Goal: Transaction & Acquisition: Download file/media

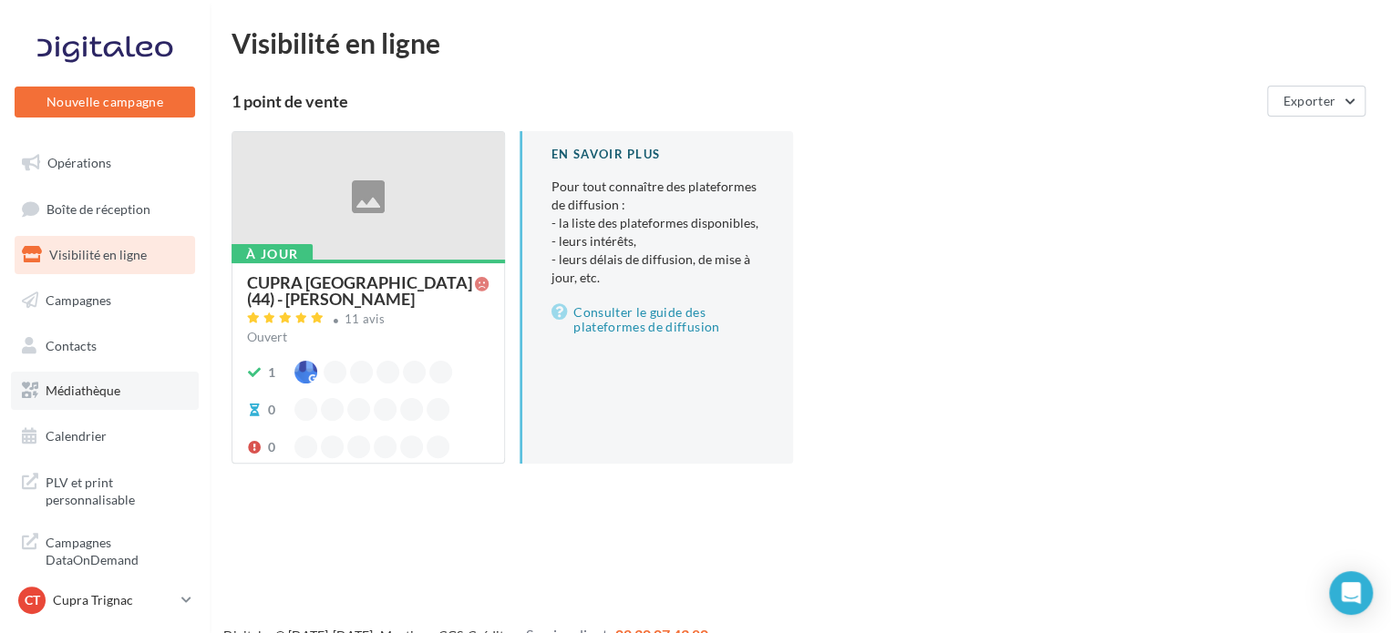
click at [146, 406] on link "Médiathèque" at bounding box center [105, 391] width 188 height 38
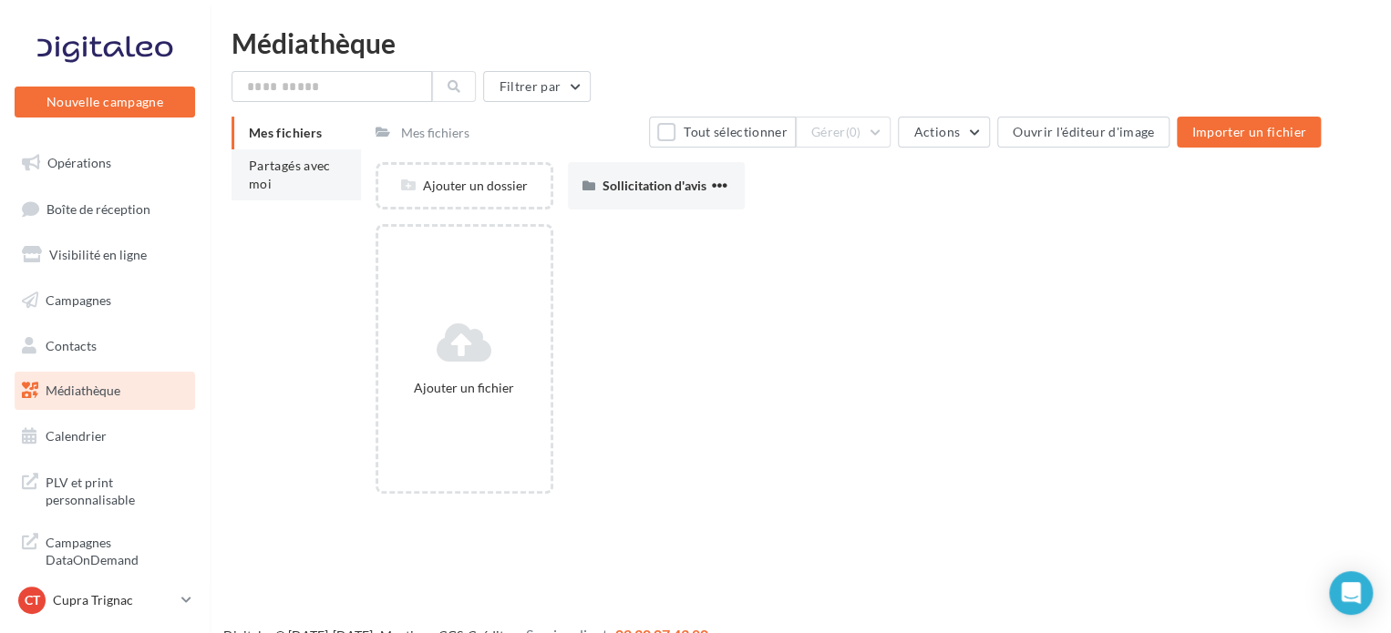
click at [297, 170] on span "Partagés avec moi" at bounding box center [290, 175] width 82 height 34
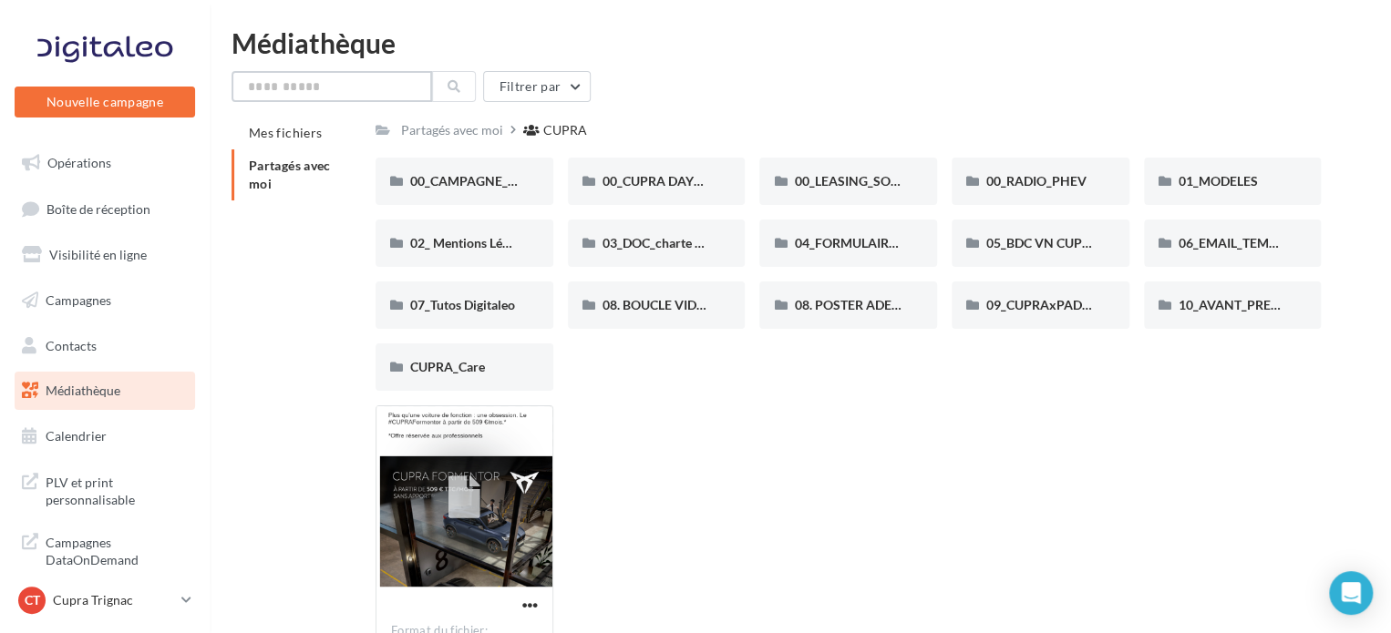
click at [368, 98] on input "text" at bounding box center [331, 86] width 201 height 31
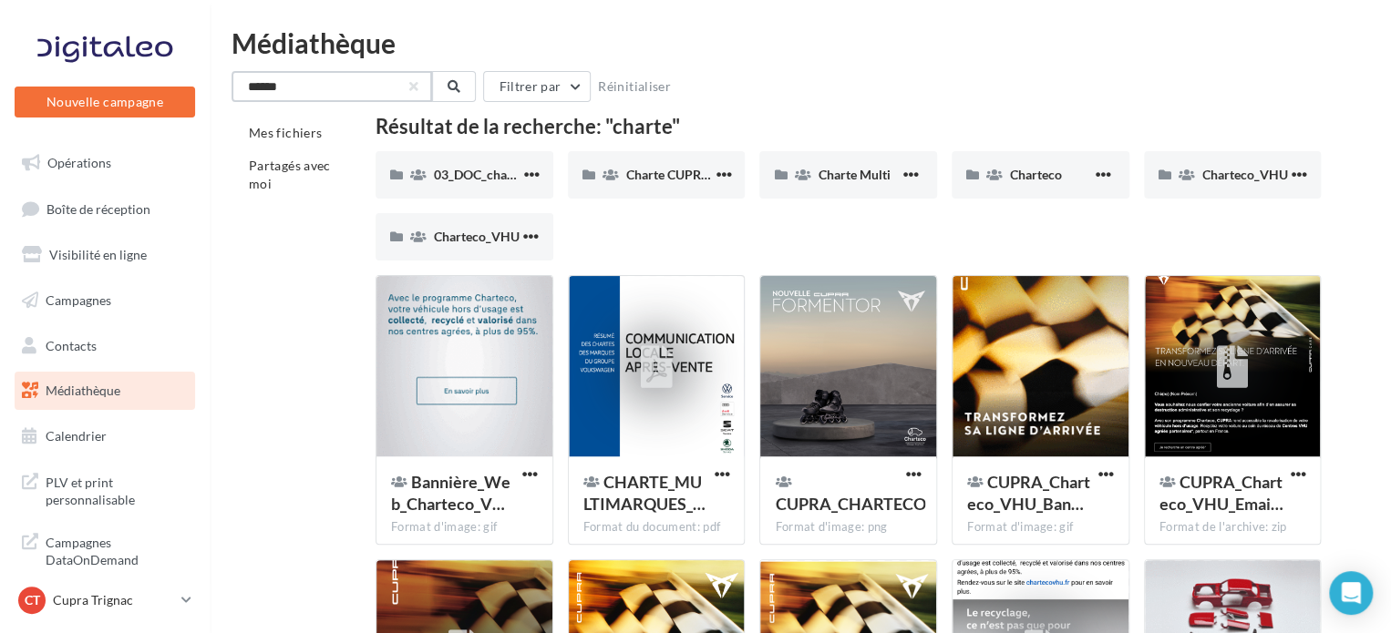
click at [418, 86] on input "******" at bounding box center [331, 86] width 201 height 31
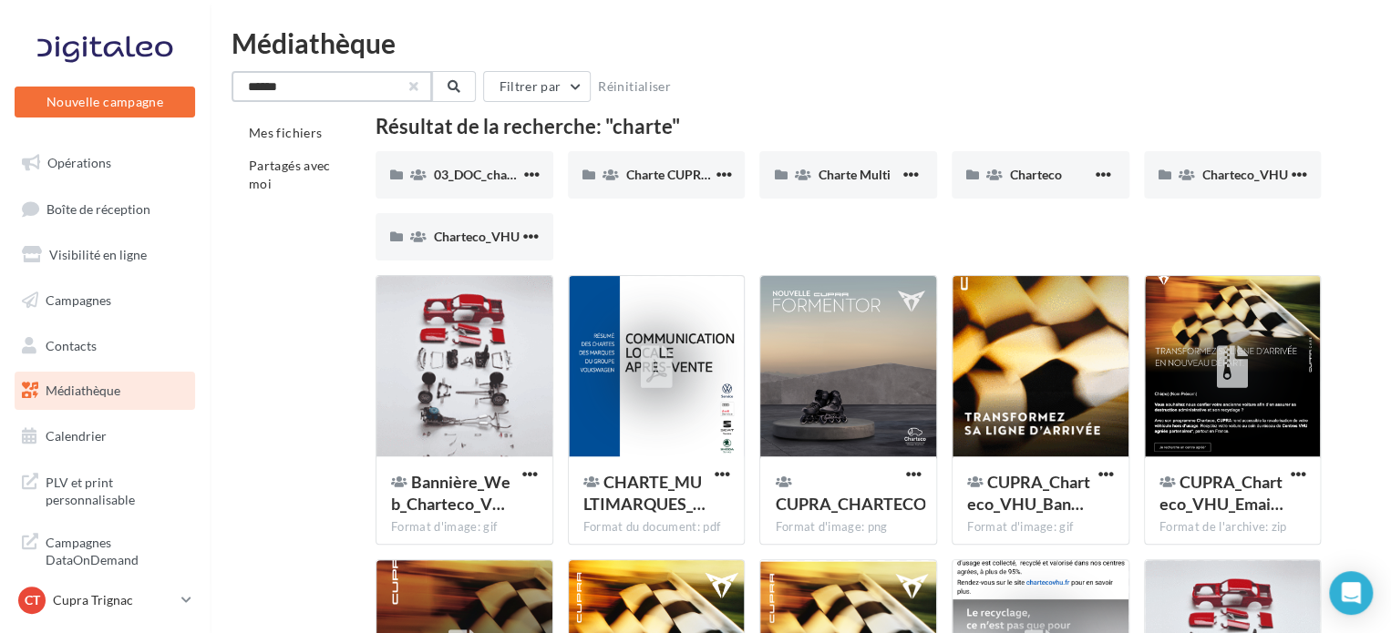
type input "******"
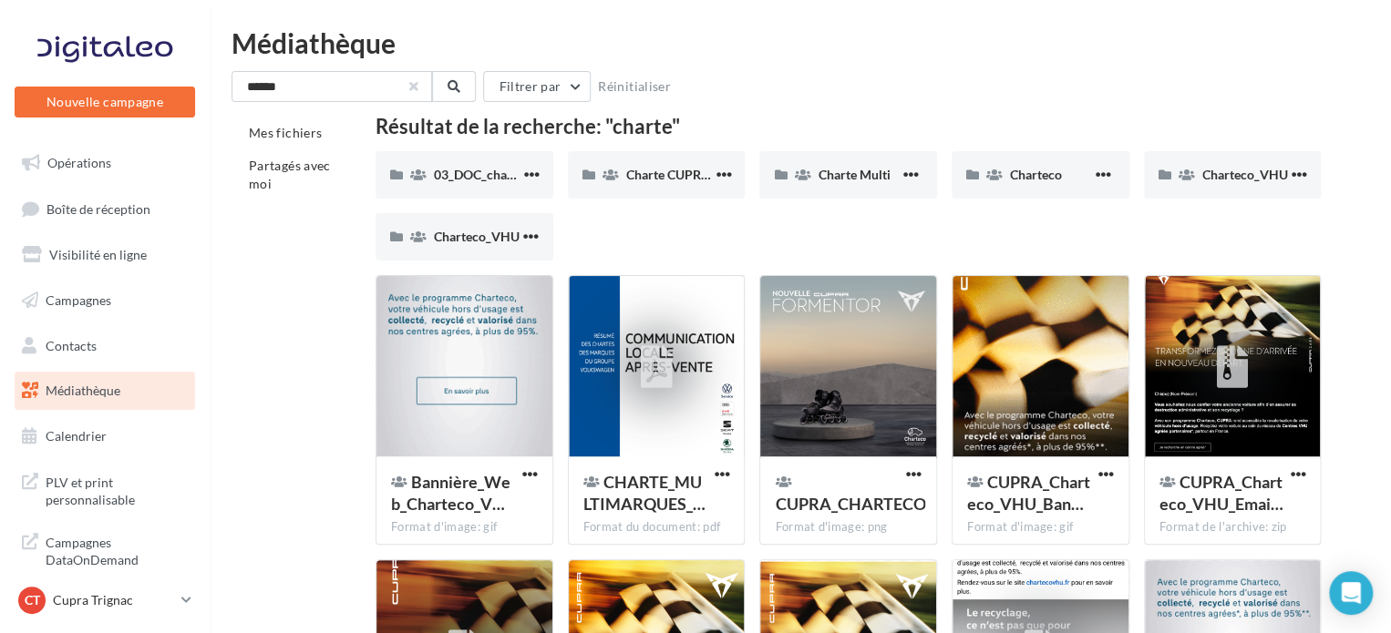
click at [412, 90] on button "button" at bounding box center [413, 86] width 7 height 7
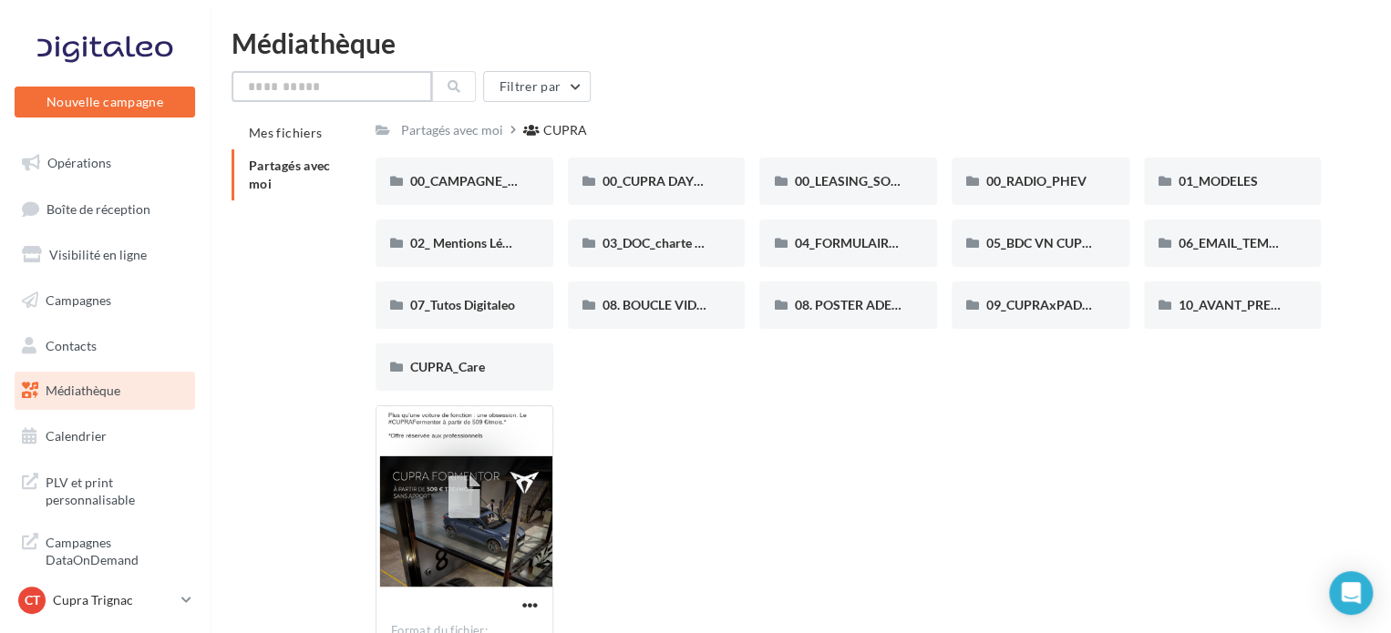
click at [304, 90] on input "text" at bounding box center [331, 86] width 201 height 31
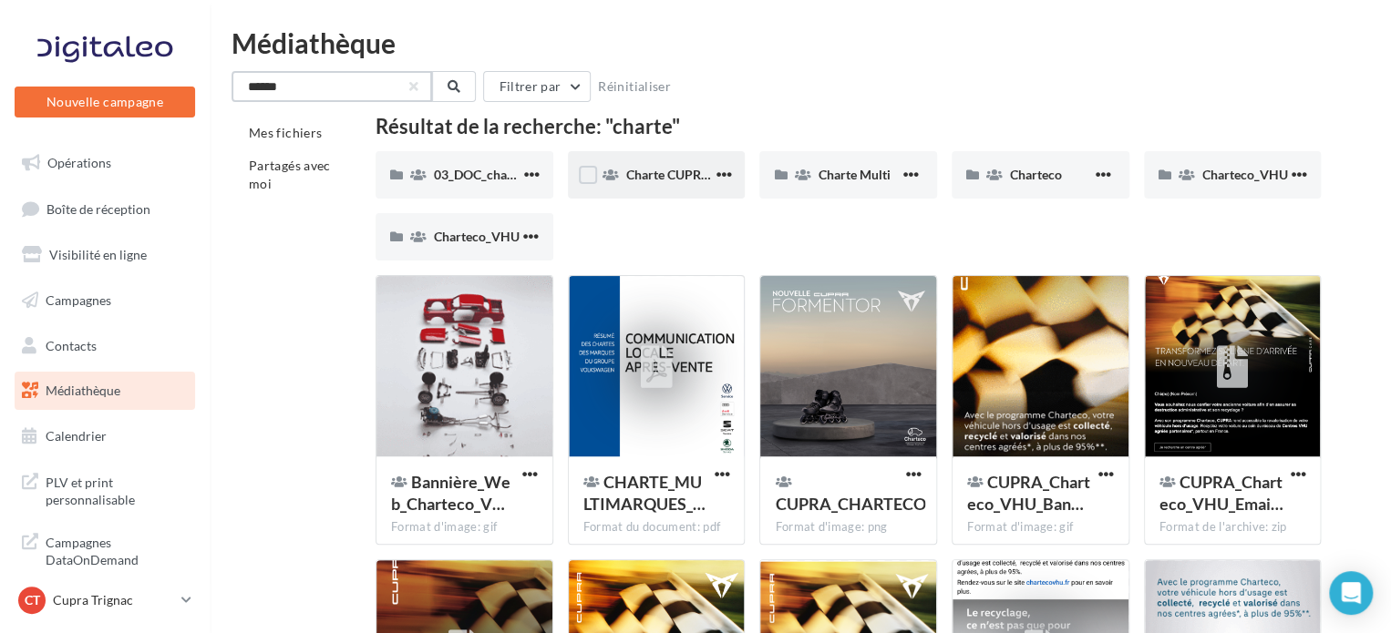
type input "******"
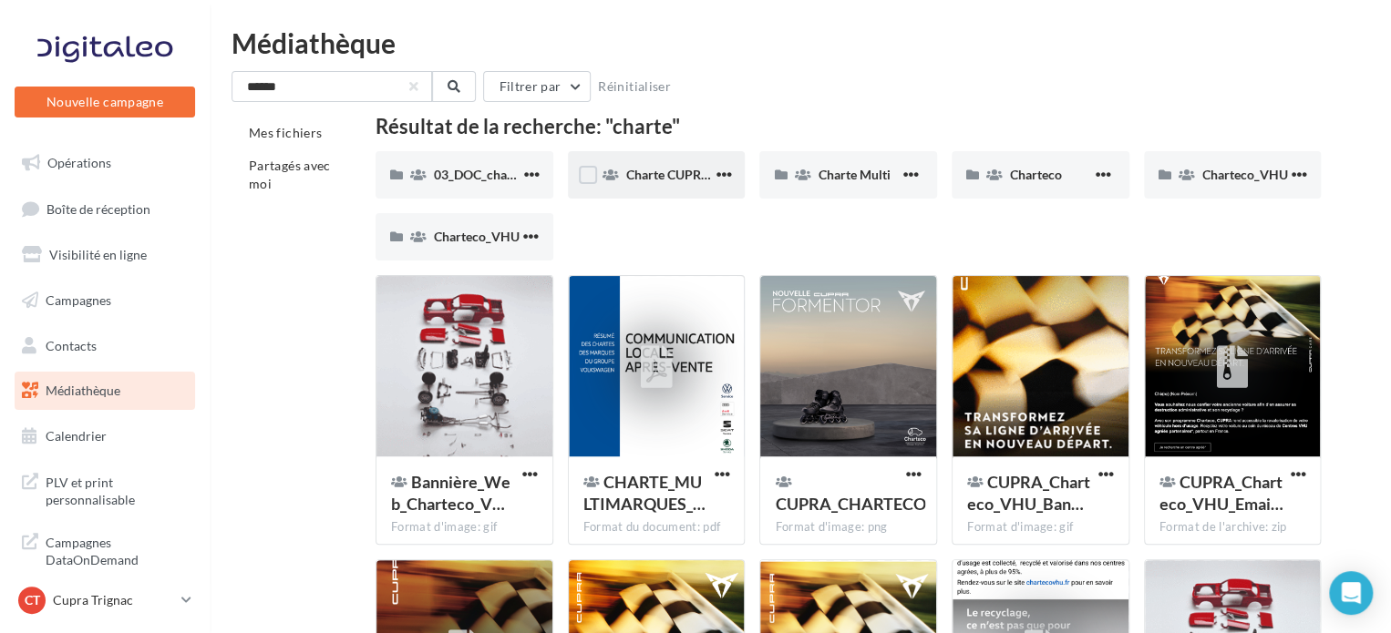
click at [649, 159] on div "Charte CUPRA Care" at bounding box center [657, 174] width 178 height 47
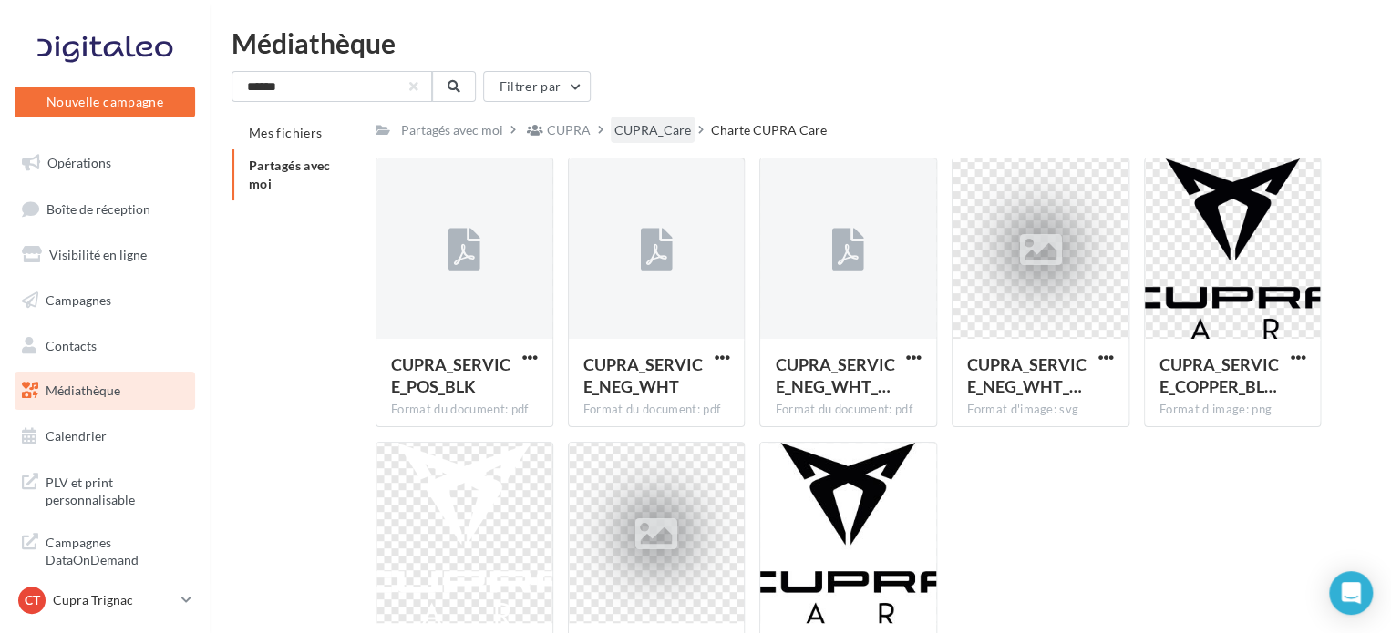
click at [635, 124] on div "CUPRA_Care" at bounding box center [652, 130] width 77 height 18
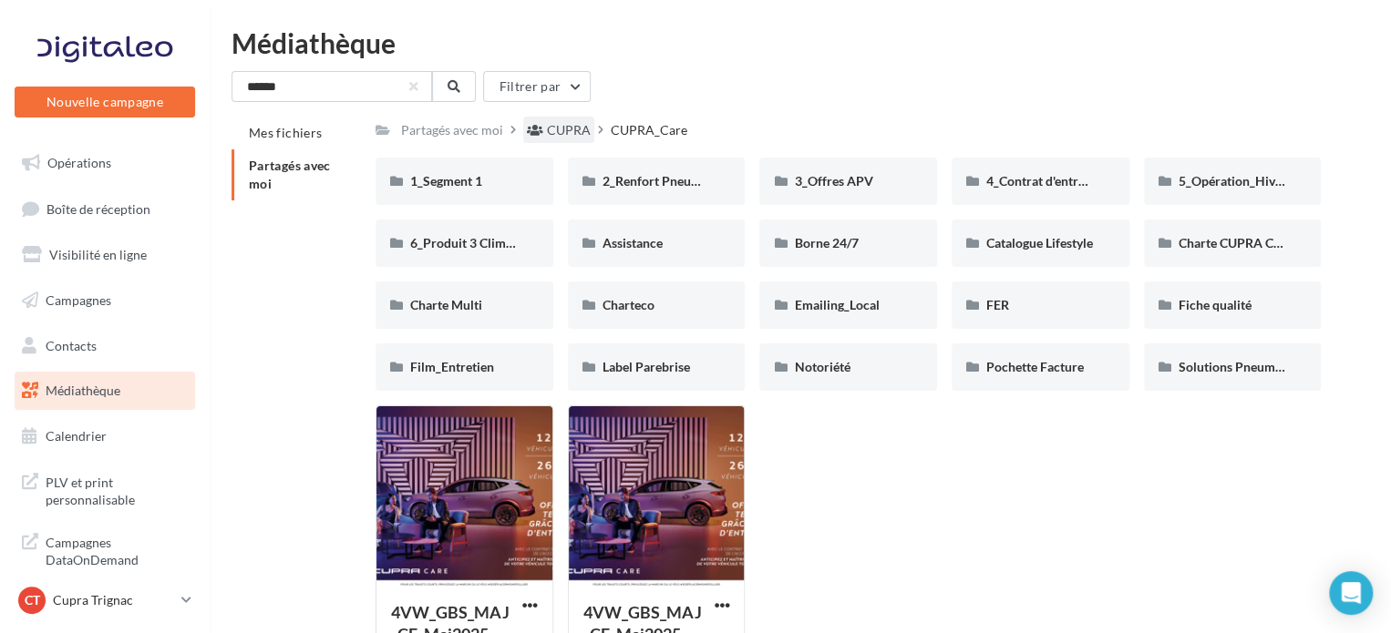
click at [560, 137] on div "CUPRA" at bounding box center [569, 130] width 44 height 18
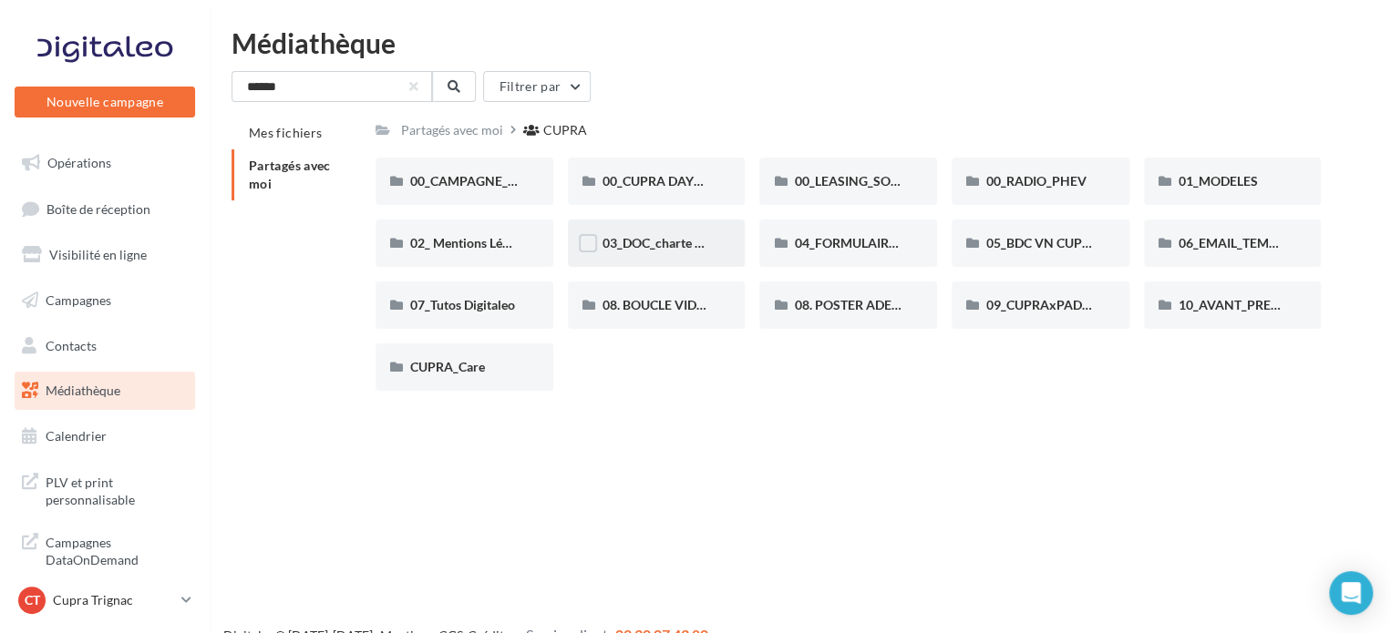
click at [637, 254] on div "03_DOC_charte graphique et GUIDELINES" at bounding box center [657, 243] width 178 height 47
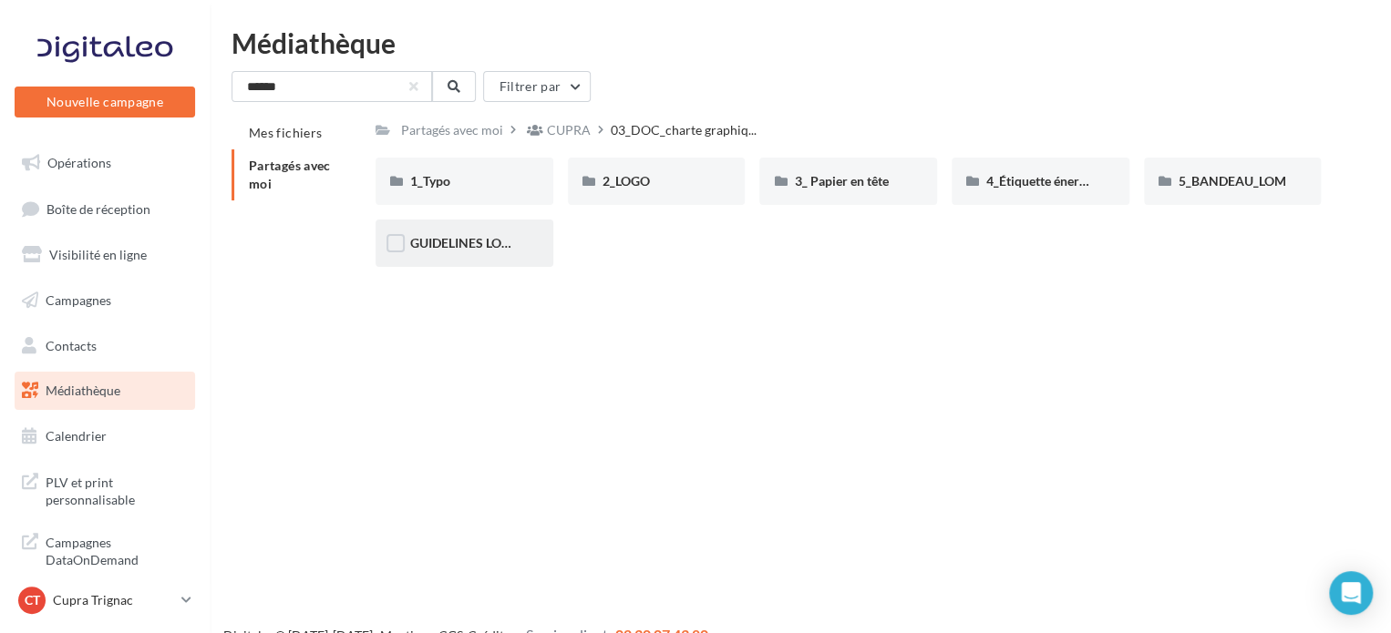
click at [448, 258] on div "GUIDELINES LOCALES" at bounding box center [464, 243] width 178 height 47
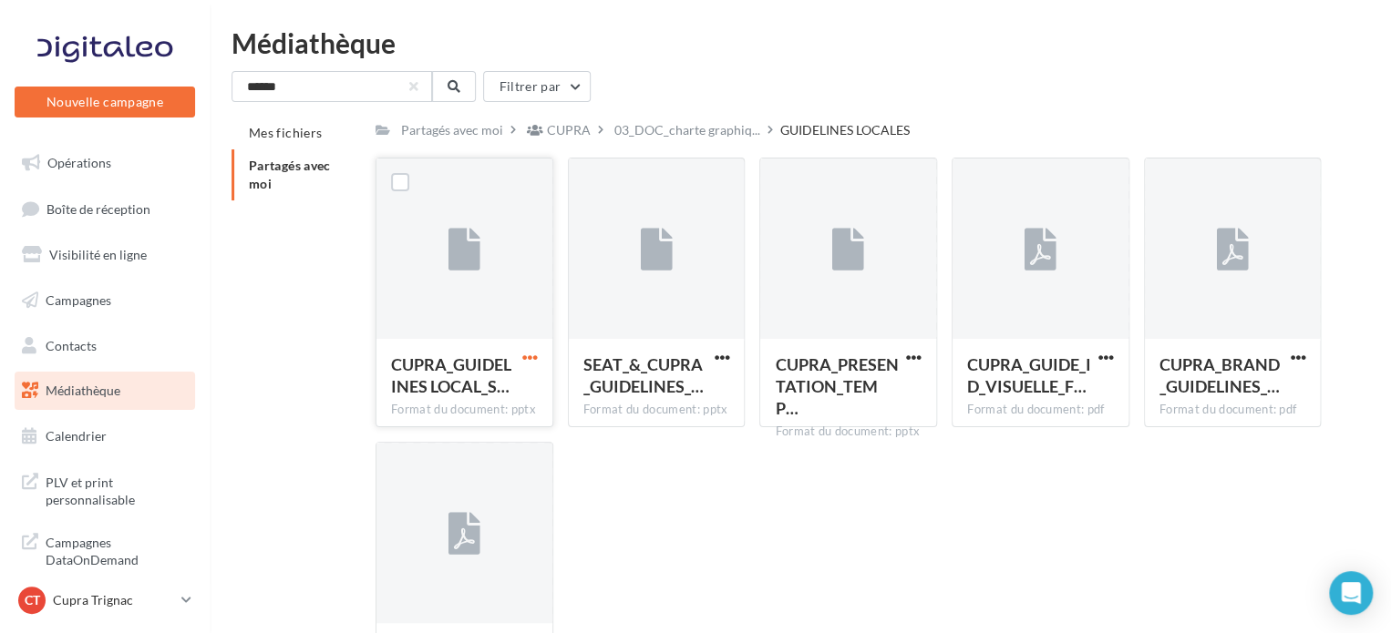
click at [523, 364] on span "button" at bounding box center [529, 357] width 15 height 15
click at [481, 412] on button "Télécharger" at bounding box center [450, 393] width 182 height 47
click at [536, 363] on span "button" at bounding box center [529, 357] width 15 height 15
click at [502, 393] on button "Télécharger" at bounding box center [450, 393] width 182 height 47
click at [1095, 357] on button "button" at bounding box center [1106, 359] width 23 height 18
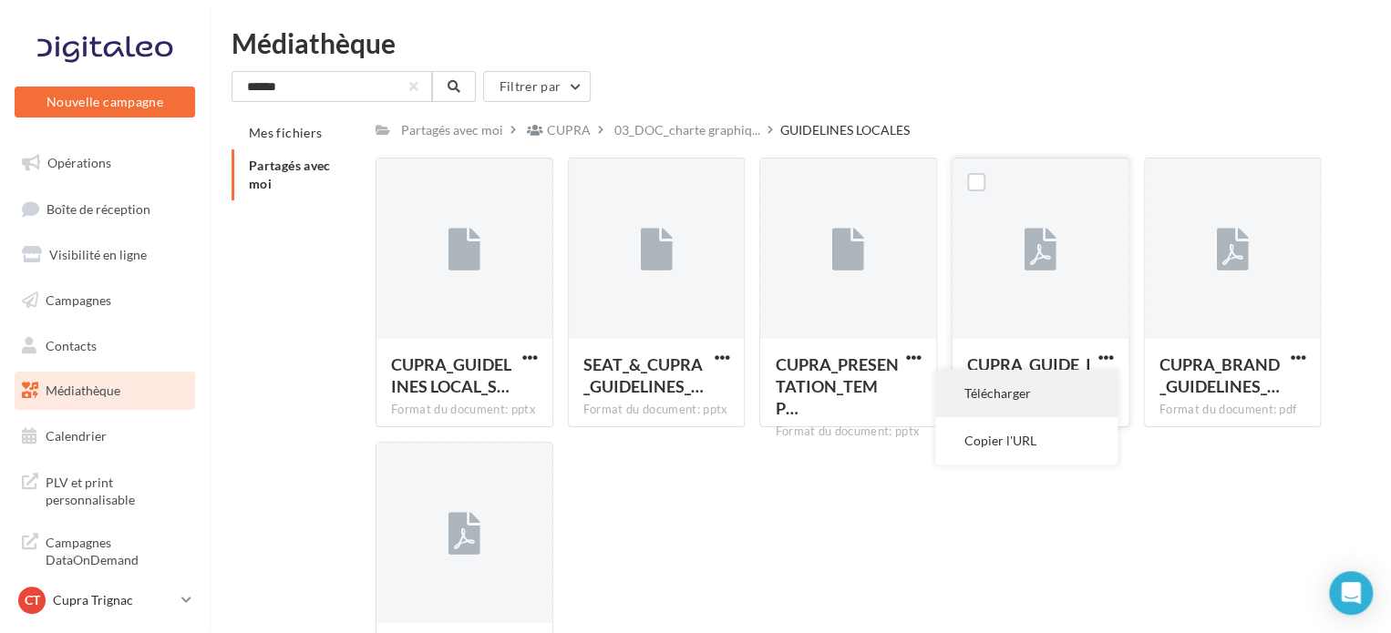
click at [1075, 407] on button "Télécharger" at bounding box center [1026, 393] width 182 height 47
click at [1110, 362] on span "button" at bounding box center [1105, 357] width 15 height 15
